Goal: Navigation & Orientation: Find specific page/section

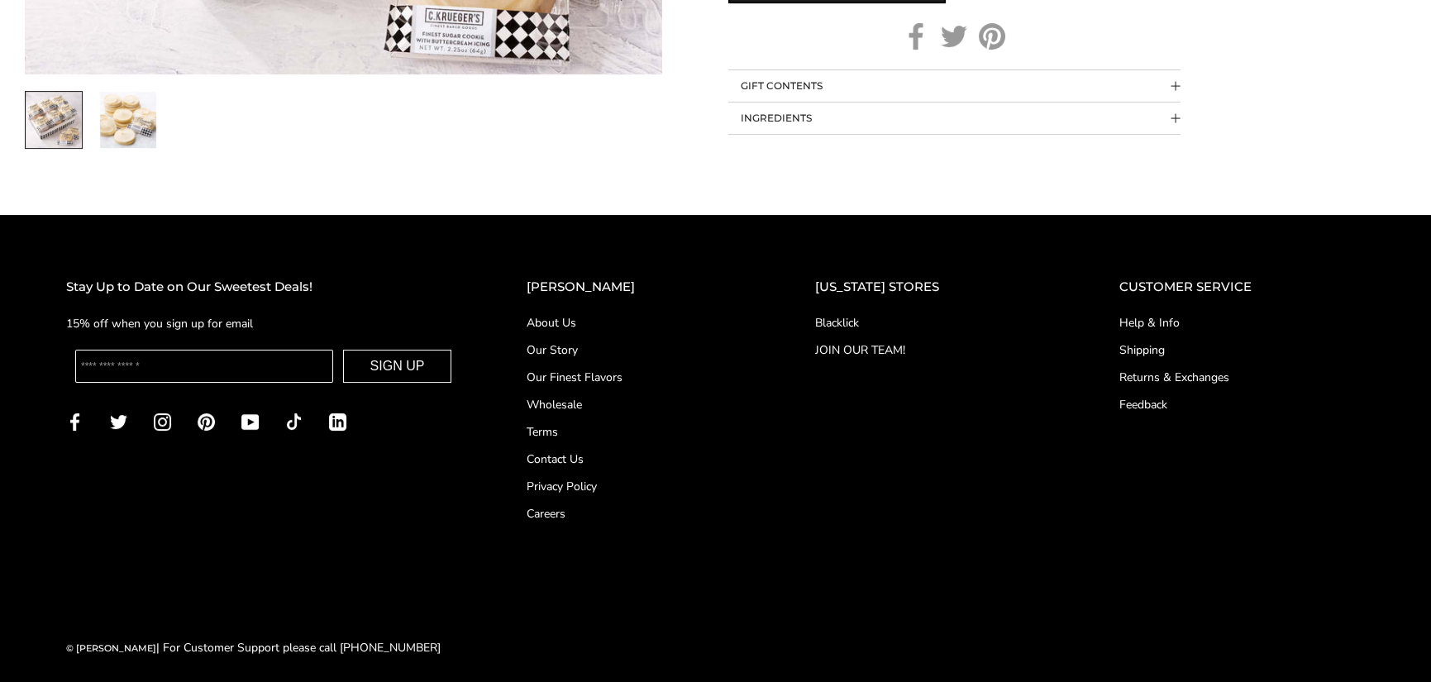
scroll to position [1190, 0]
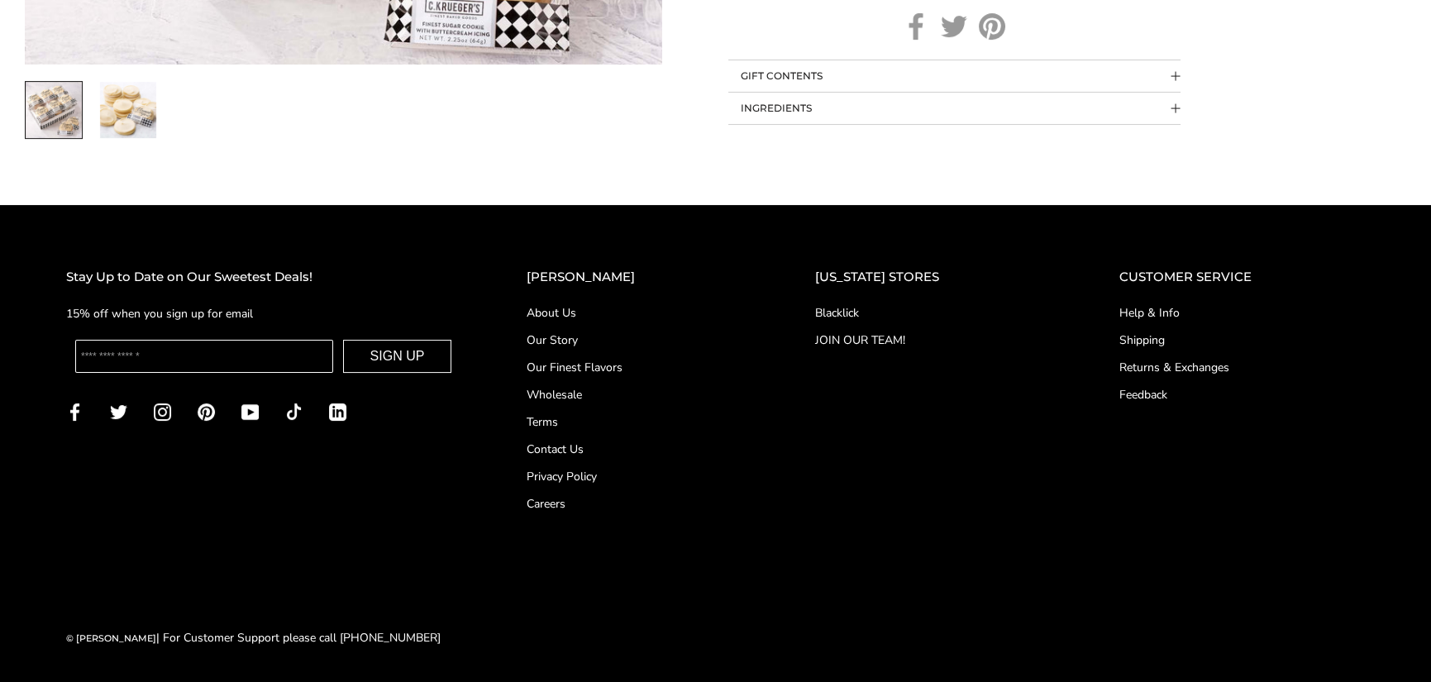
click at [116, 98] on img "2 / 2" at bounding box center [128, 110] width 56 height 56
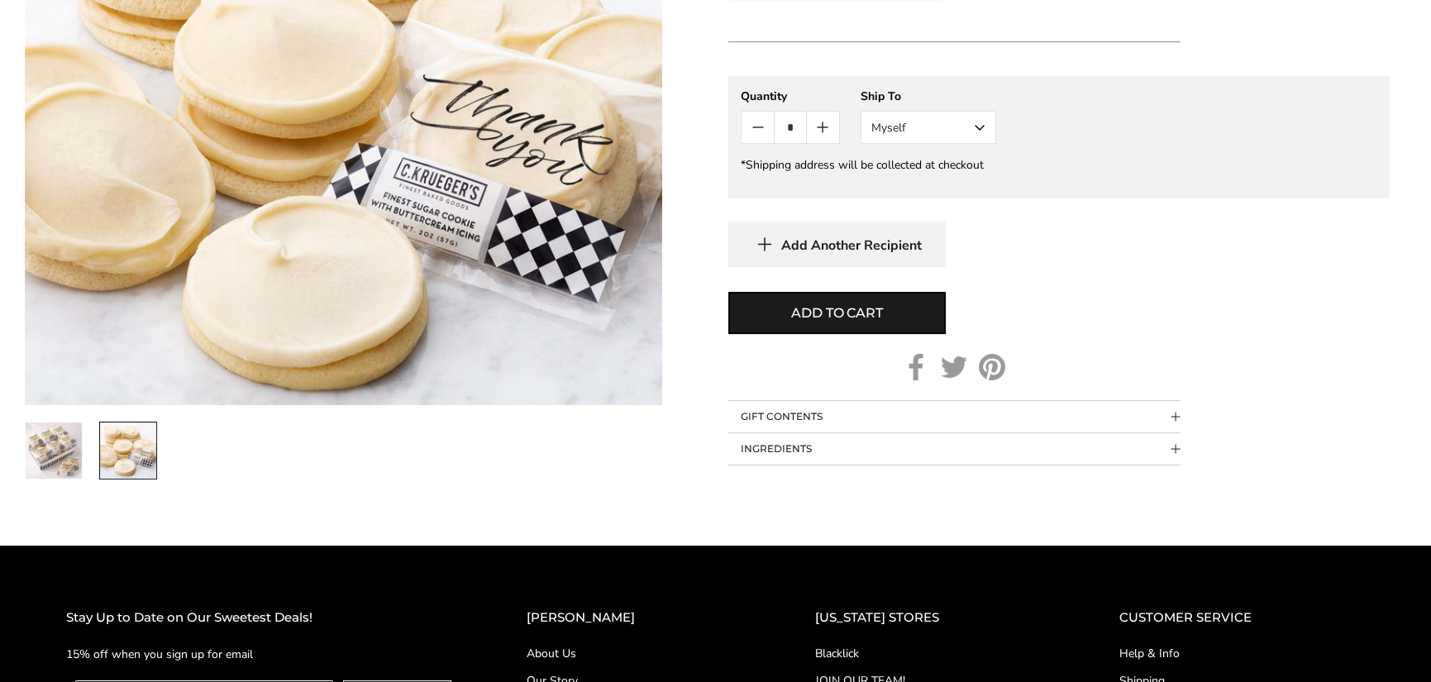
scroll to position [827, 0]
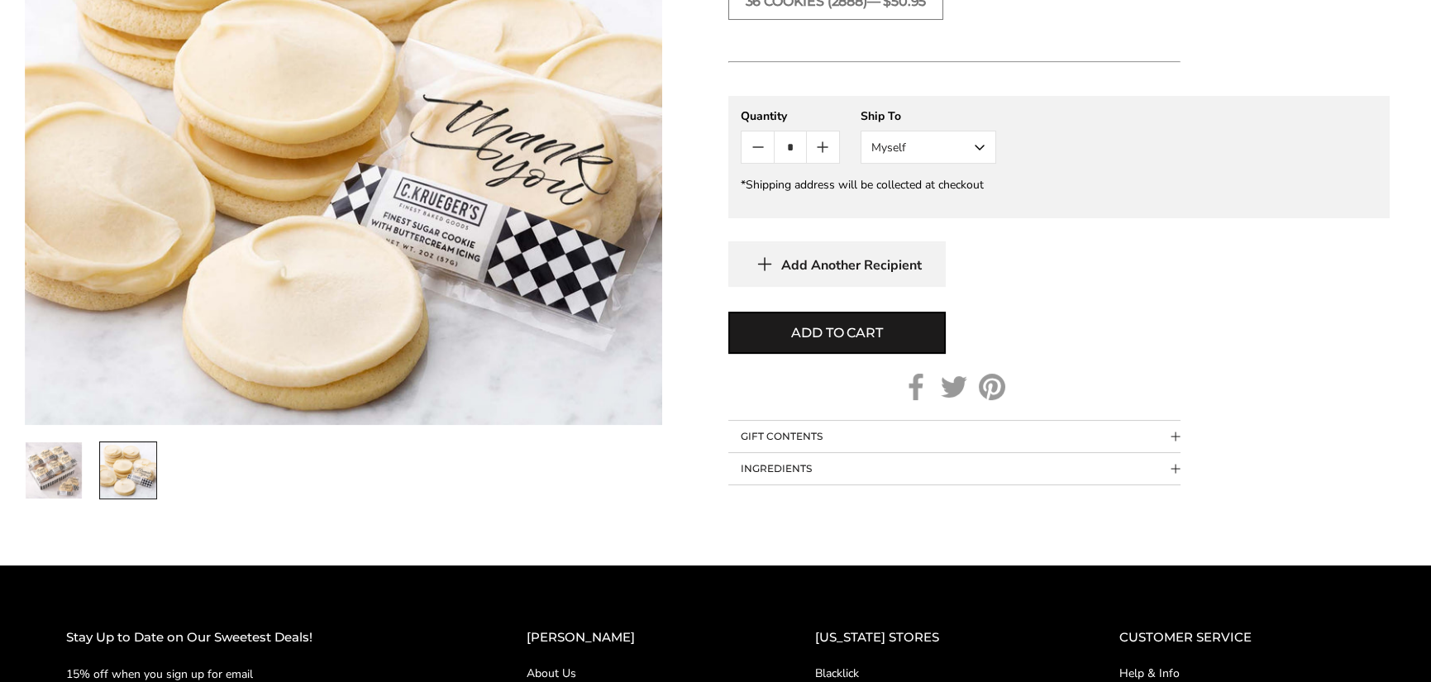
click at [761, 484] on button "INGREDIENTS" at bounding box center [954, 468] width 452 height 31
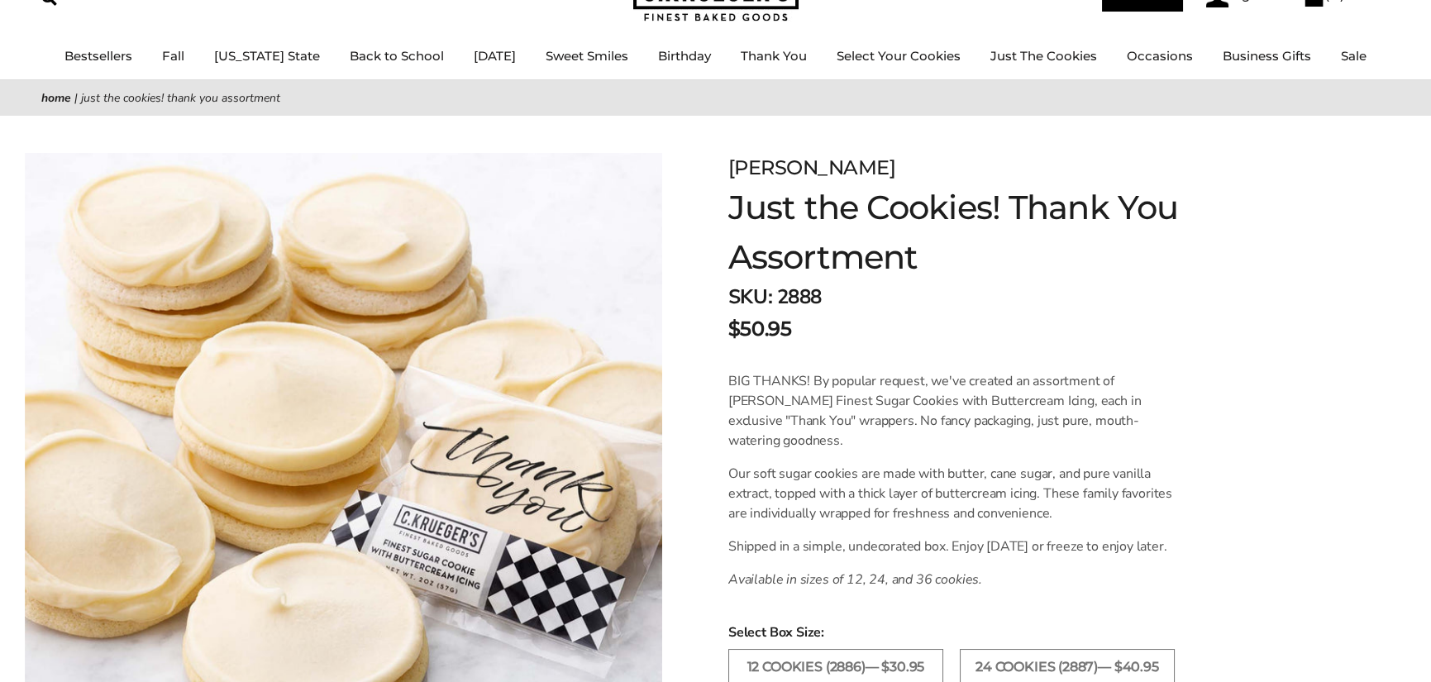
scroll to position [0, 0]
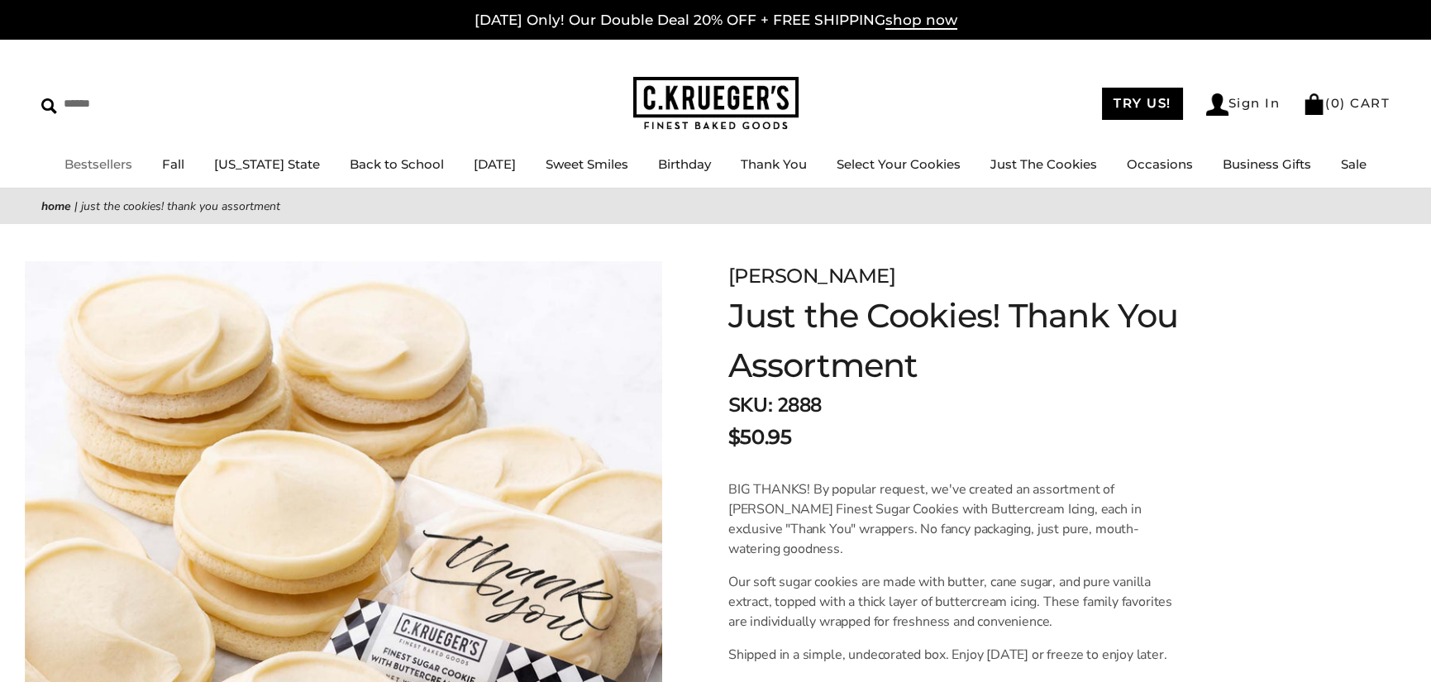
click at [116, 156] on link "Bestsellers" at bounding box center [98, 164] width 68 height 16
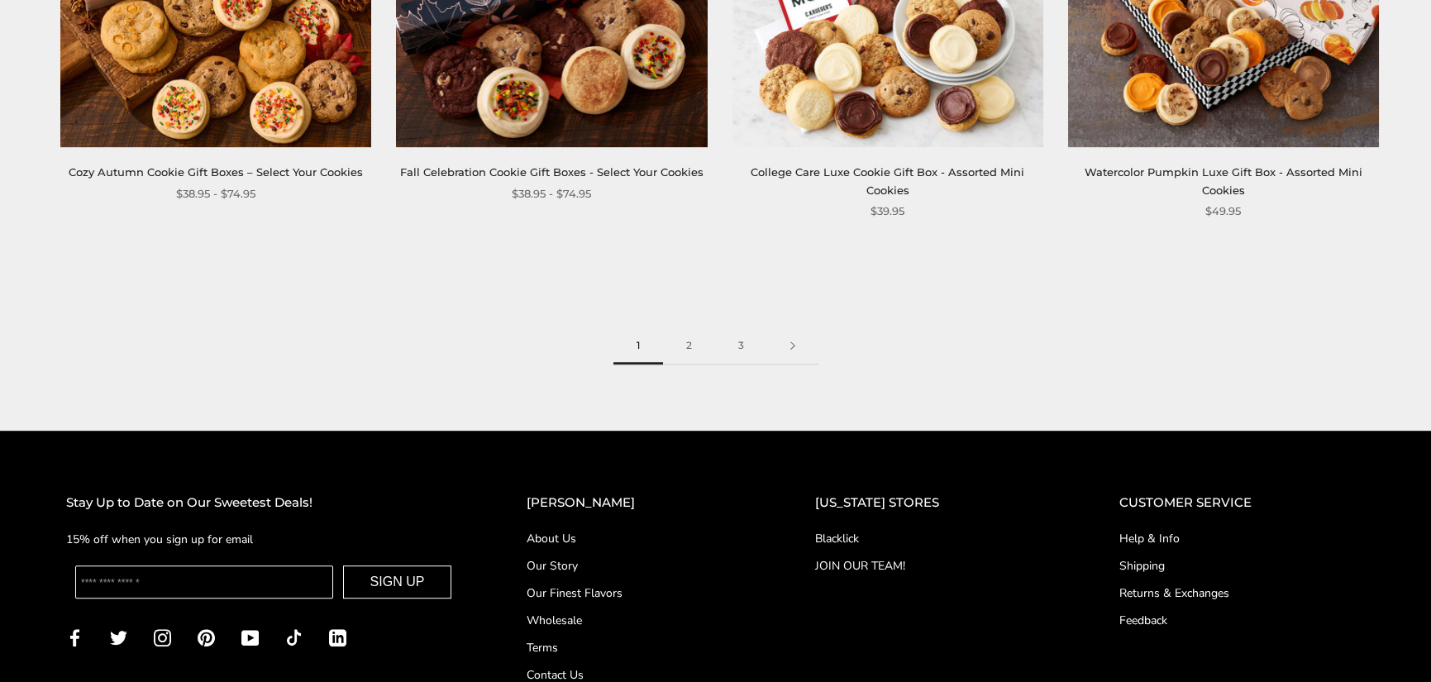
scroll to position [2728, 0]
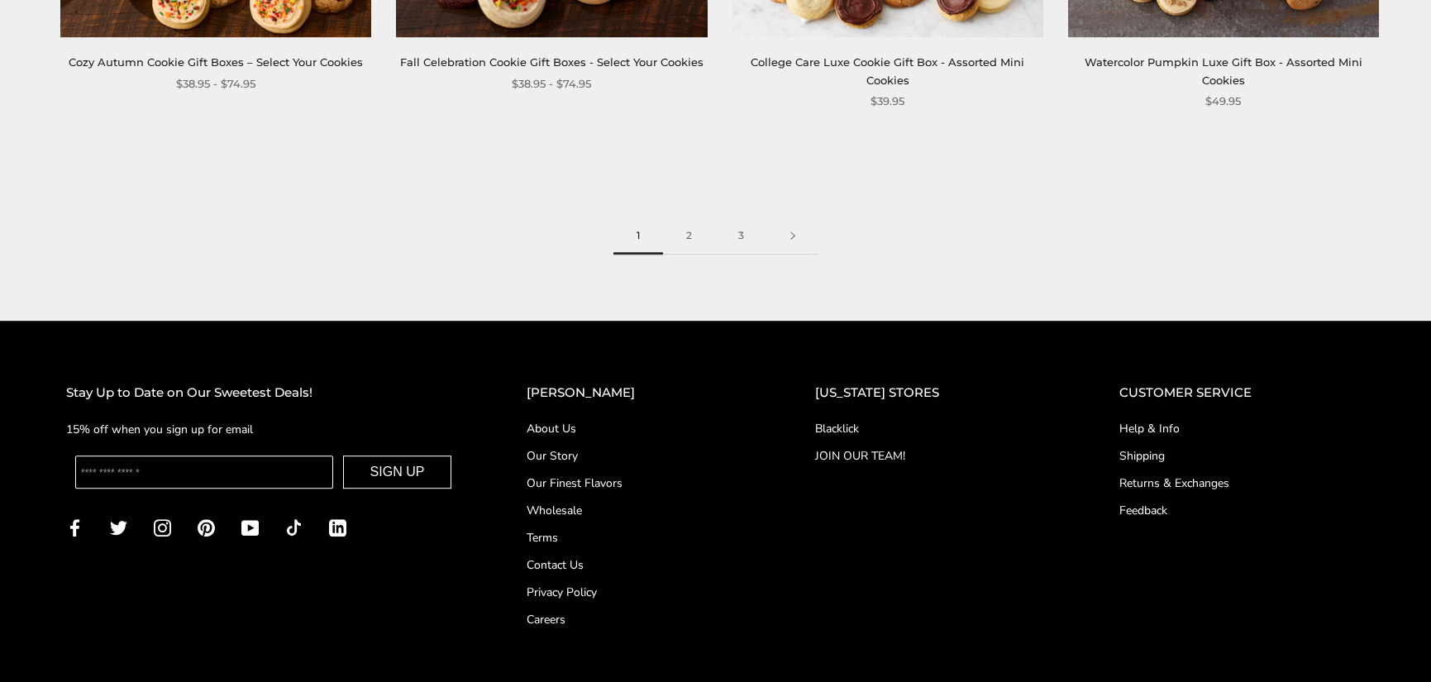
click at [570, 455] on link "Our Story" at bounding box center [638, 455] width 222 height 17
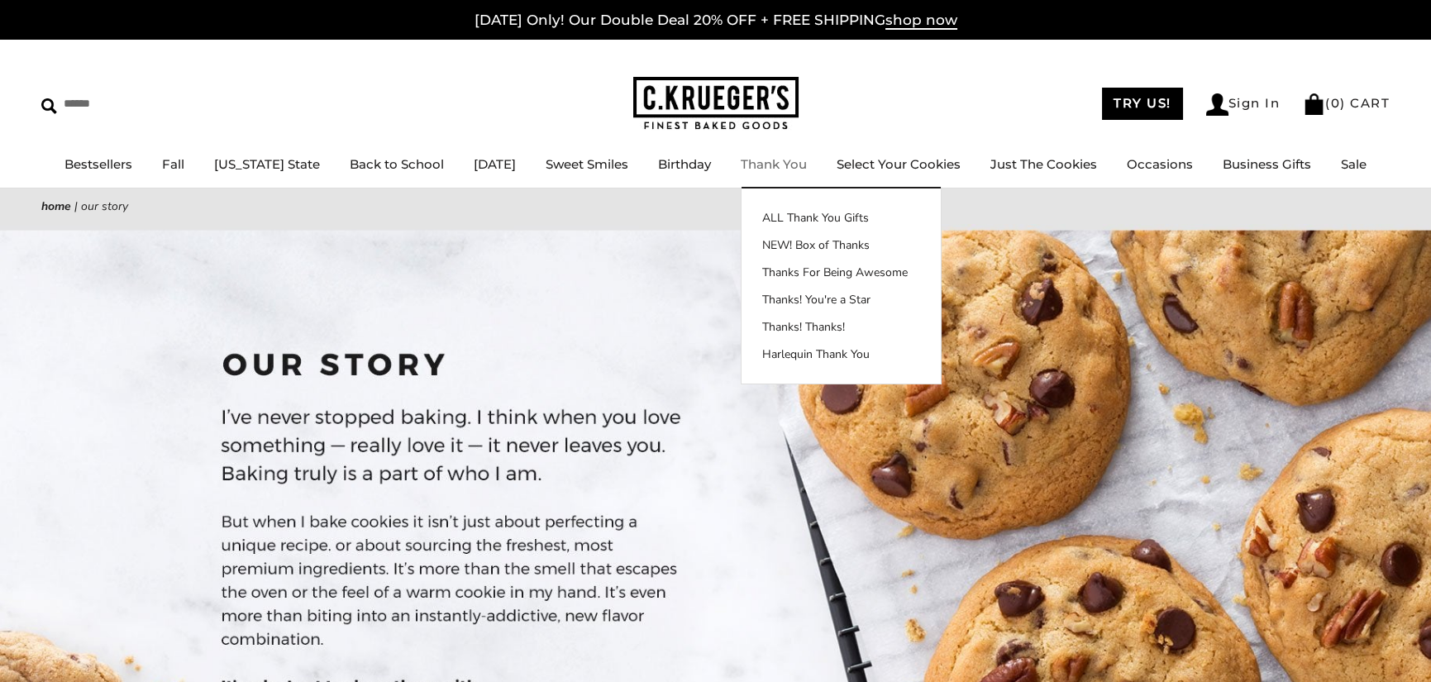
click at [795, 164] on link "Thank You" at bounding box center [774, 164] width 66 height 16
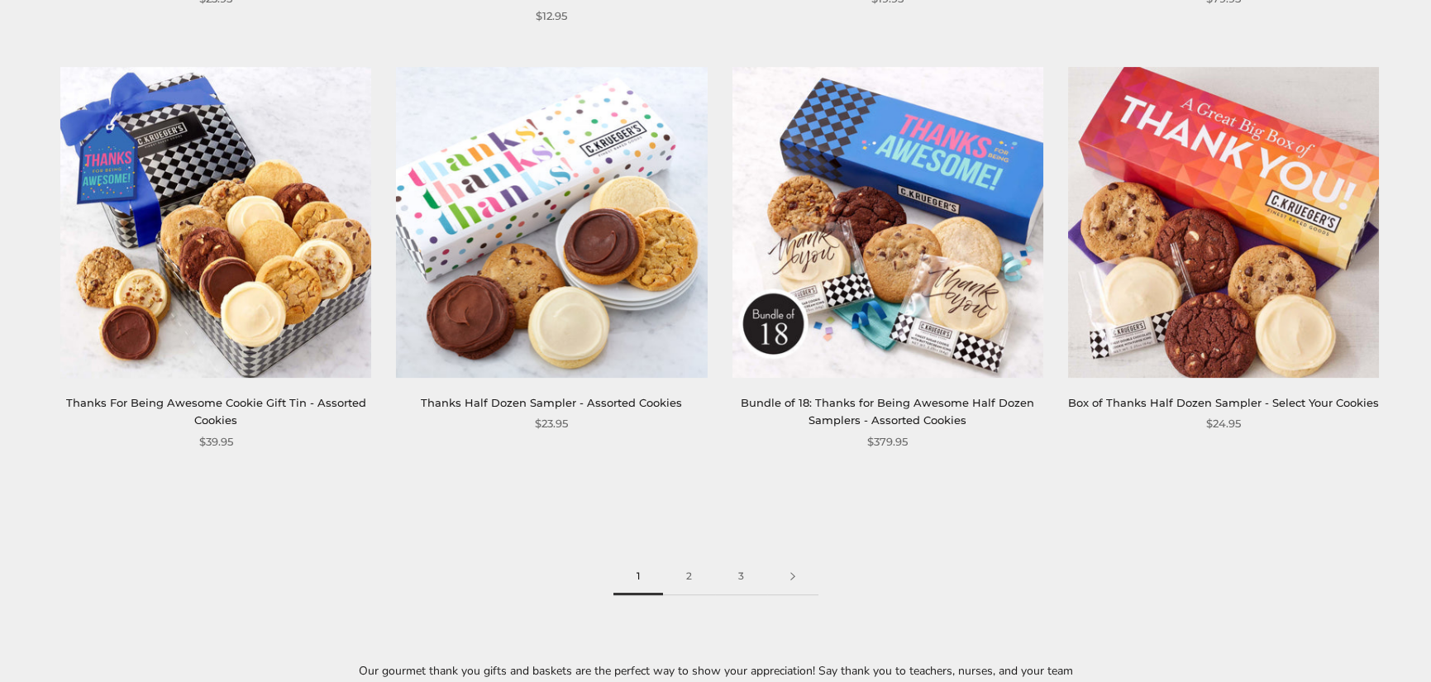
scroll to position [2480, 0]
